Goal: Task Accomplishment & Management: Manage account settings

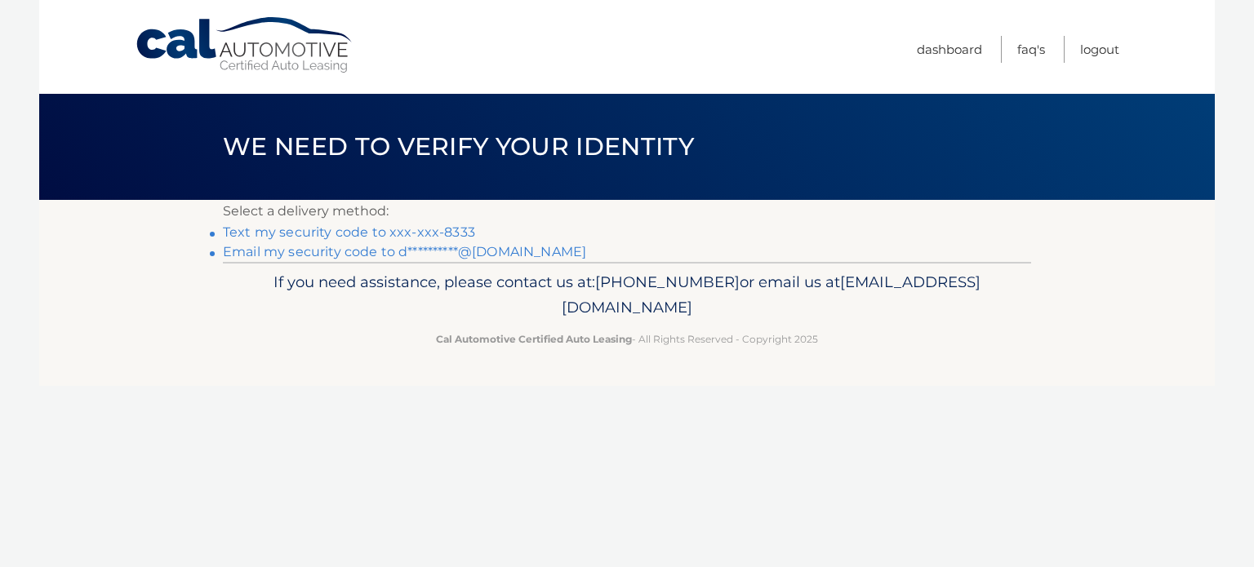
click at [426, 224] on link "Text my security code to xxx-xxx-8333" at bounding box center [349, 232] width 252 height 16
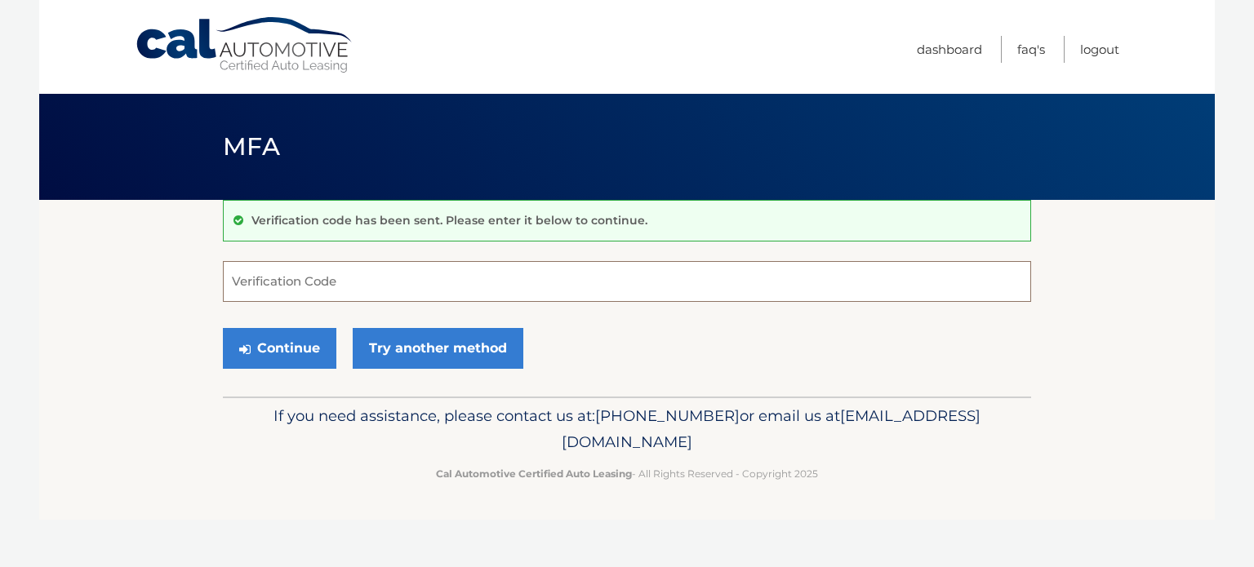
click at [345, 277] on input "Verification Code" at bounding box center [627, 281] width 808 height 41
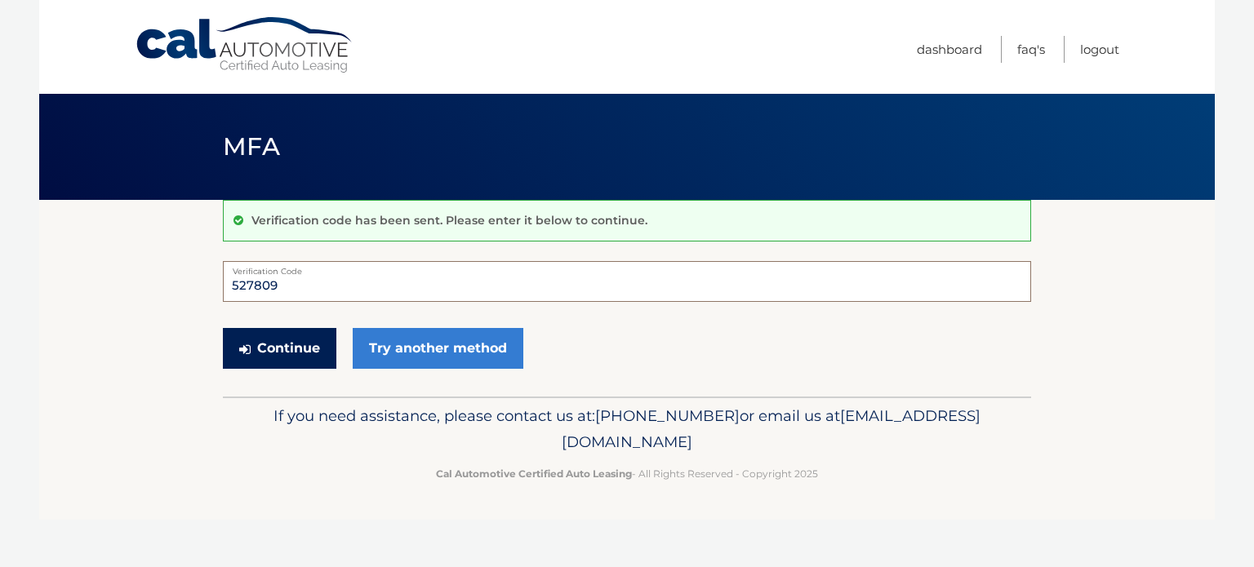
type input "527809"
click at [299, 342] on button "Continue" at bounding box center [279, 348] width 113 height 41
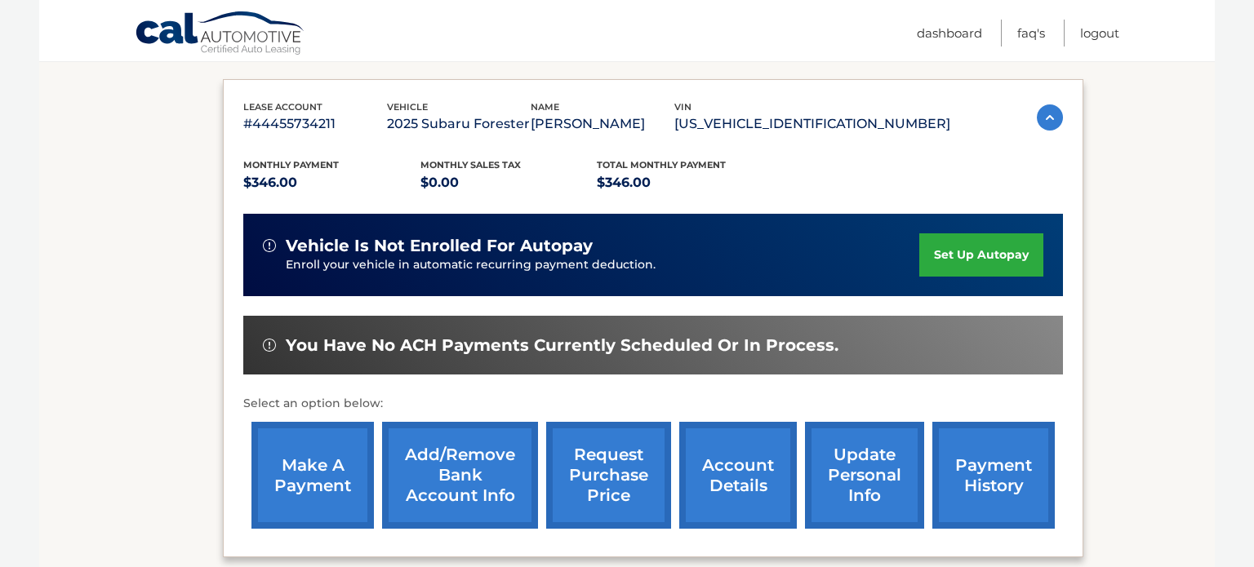
scroll to position [263, 0]
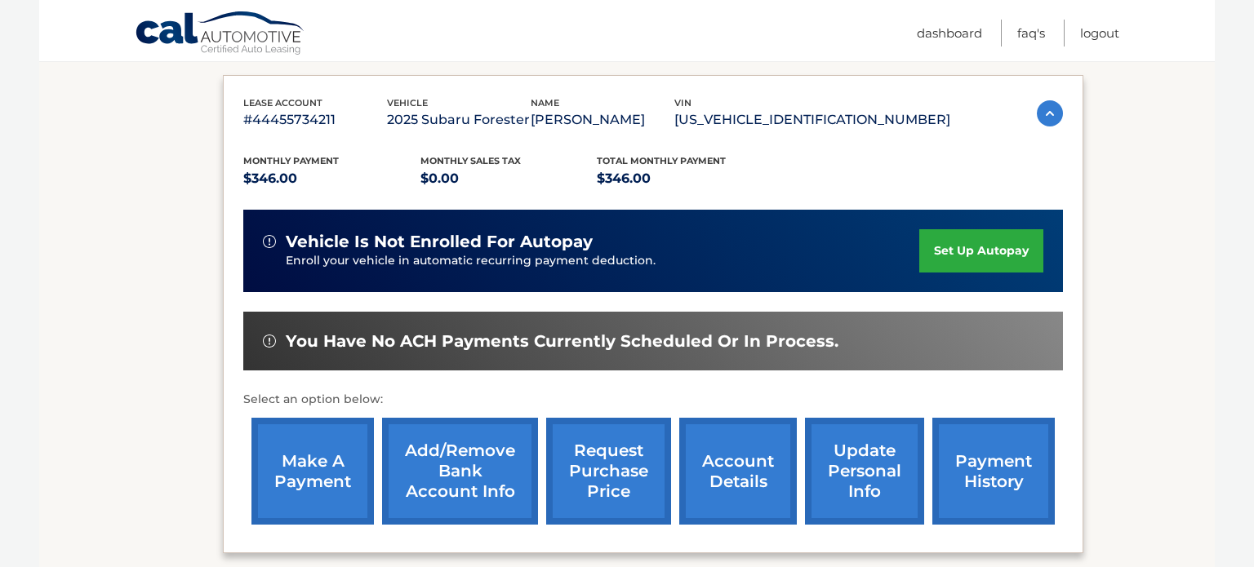
click at [314, 446] on link "make a payment" at bounding box center [312, 471] width 122 height 107
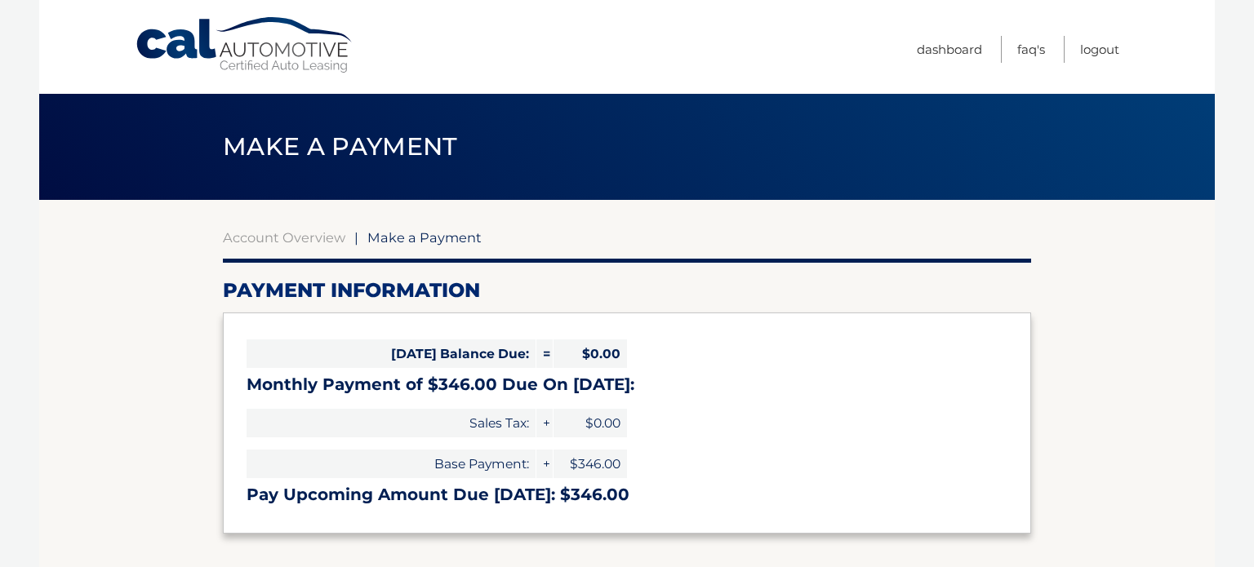
select select "NmE0NzEwZGItMzE4My00ZTU0LWFhODUtNDM1ODdhNWVkMGE5"
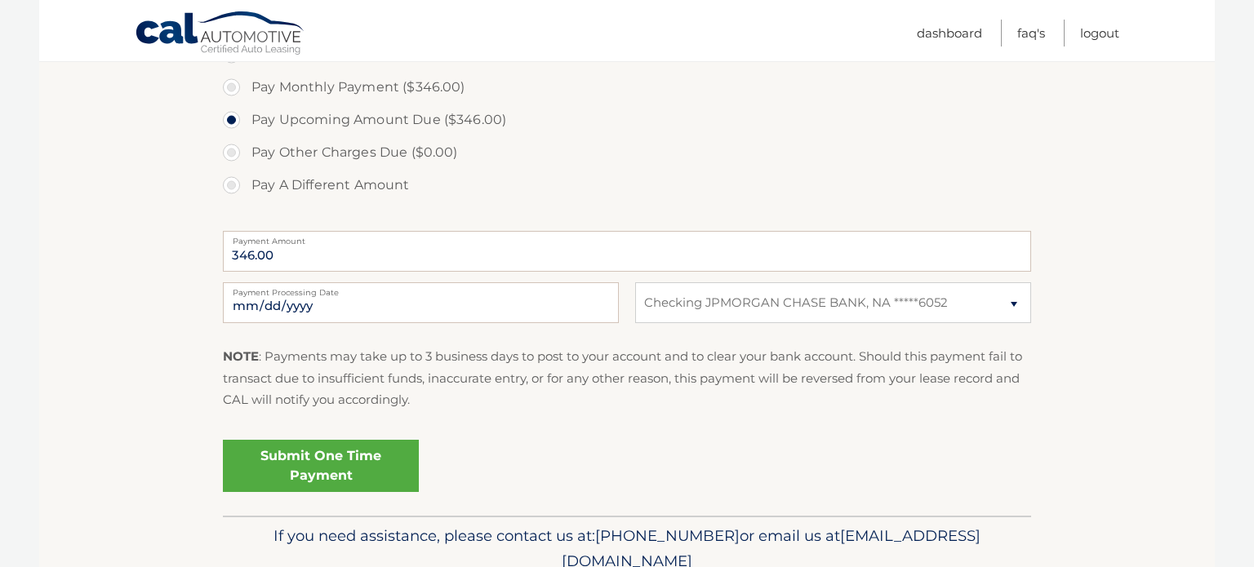
scroll to position [528, 0]
click at [303, 447] on link "Submit One Time Payment" at bounding box center [321, 464] width 196 height 52
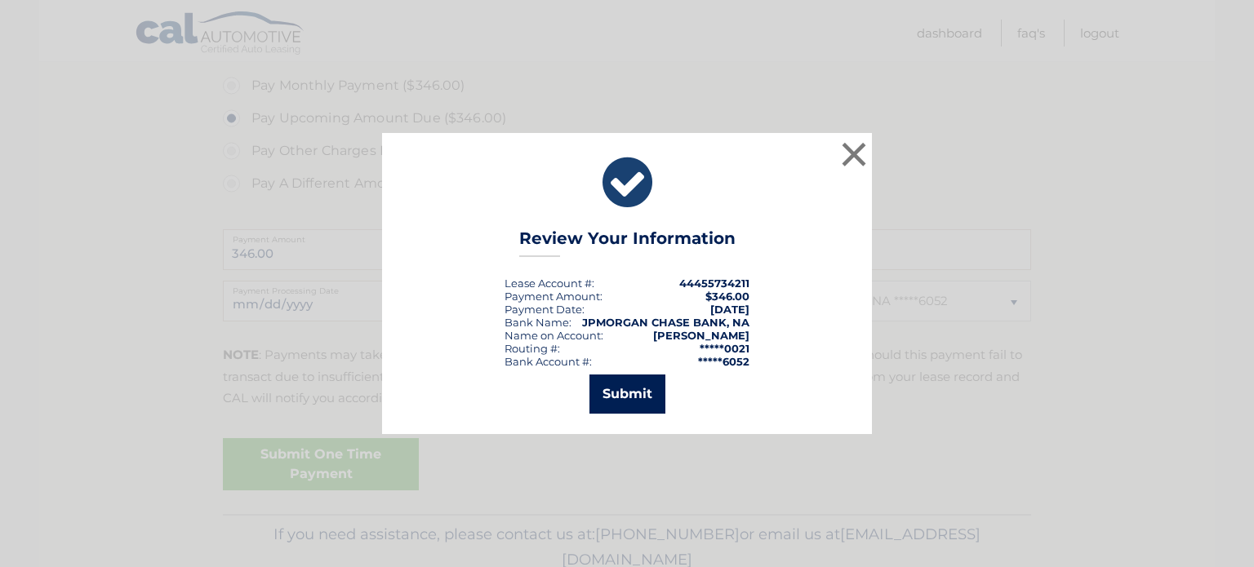
click at [650, 388] on button "Submit" at bounding box center [627, 394] width 76 height 39
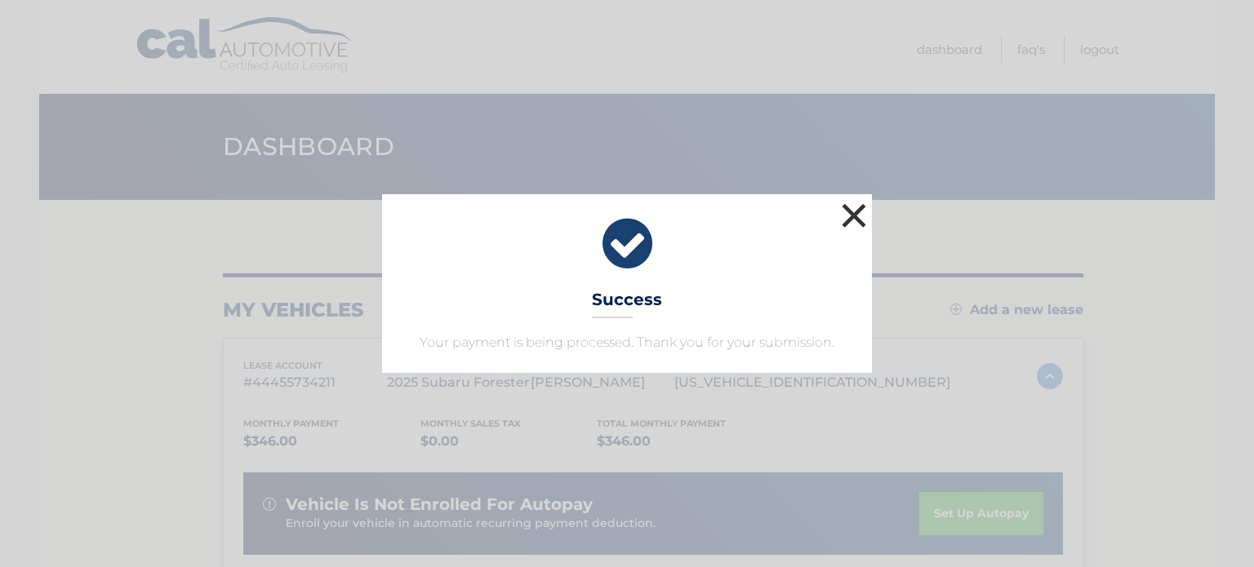
click at [854, 228] on button "×" at bounding box center [853, 215] width 33 height 33
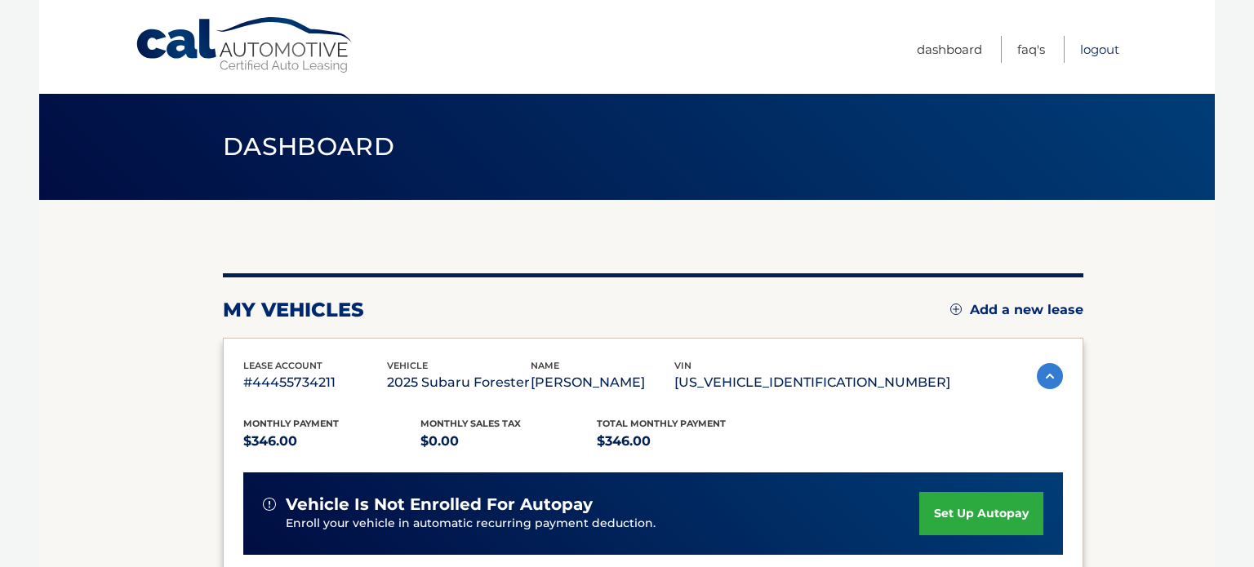
click at [1091, 50] on link "Logout" at bounding box center [1099, 49] width 39 height 27
click at [1090, 49] on link "Logout" at bounding box center [1099, 49] width 39 height 27
